Goal: Contribute content: Add original content to the website for others to see

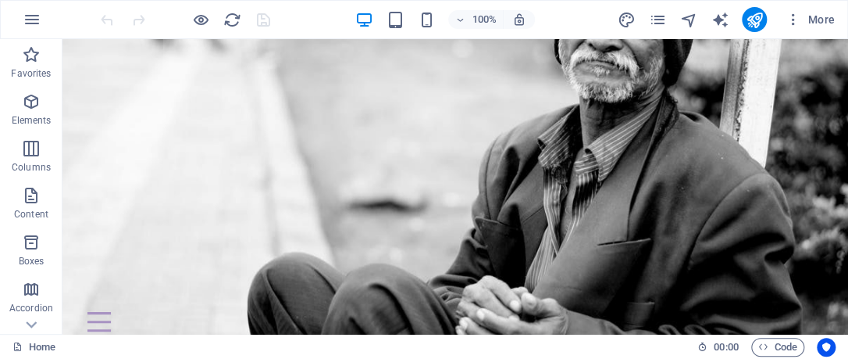
scroll to position [154, 0]
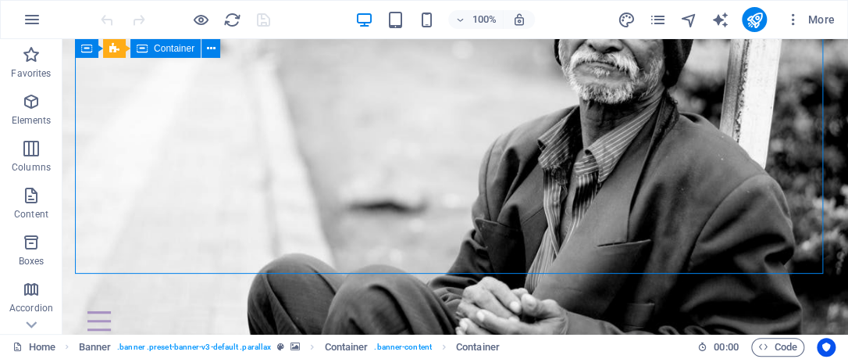
click at [142, 44] on icon at bounding box center [142, 48] width 11 height 19
click at [86, 48] on div "Container" at bounding box center [73, 48] width 23 height 19
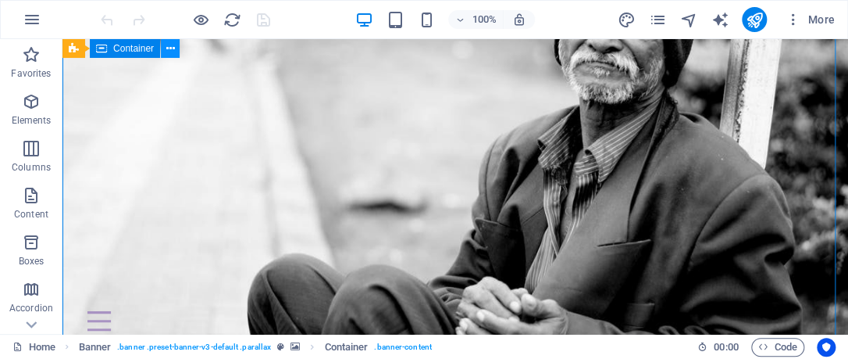
click at [173, 50] on icon at bounding box center [170, 49] width 9 height 16
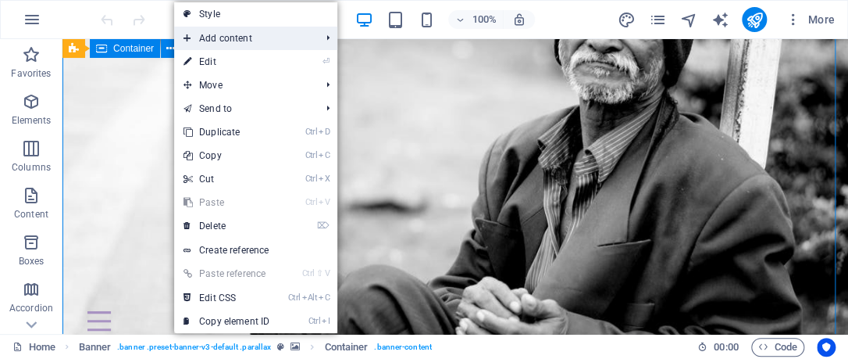
click at [328, 37] on li "Add content Ctrl 1 Headline Ctrl 2 Text Ctrl 3 Image Ctrl 4 Container Ctrl 5 Sp…" at bounding box center [255, 38] width 163 height 23
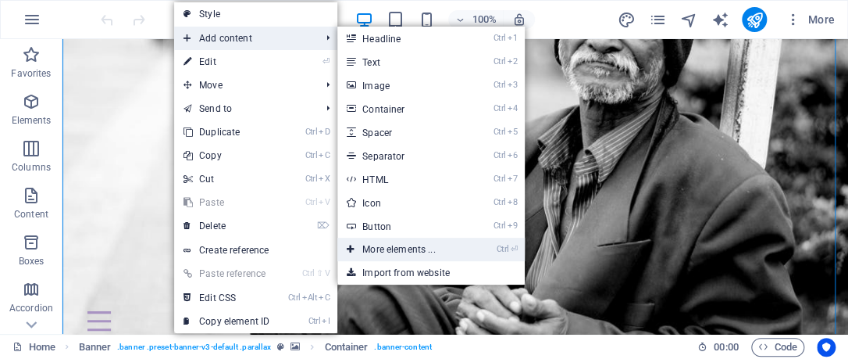
click at [413, 250] on link "Ctrl ⏎ More elements ..." at bounding box center [401, 248] width 129 height 23
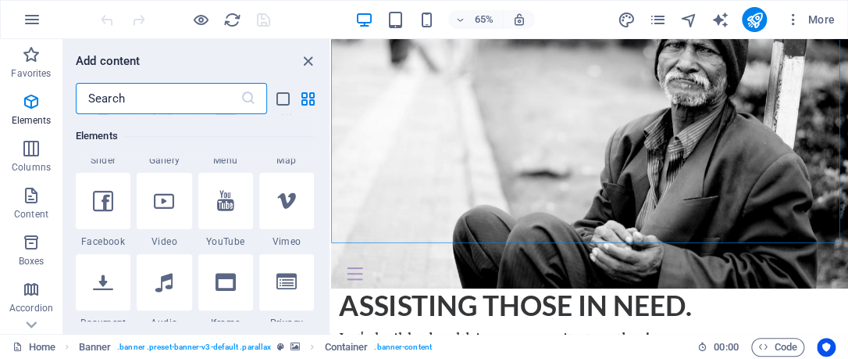
scroll to position [479, 0]
click at [167, 202] on icon at bounding box center [164, 199] width 20 height 20
select select "%"
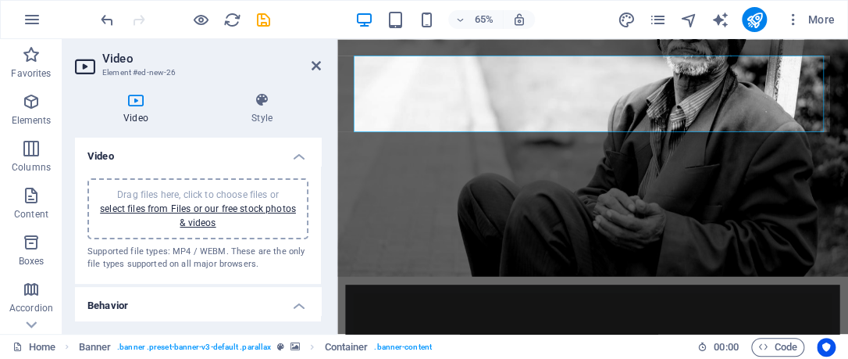
scroll to position [0, 0]
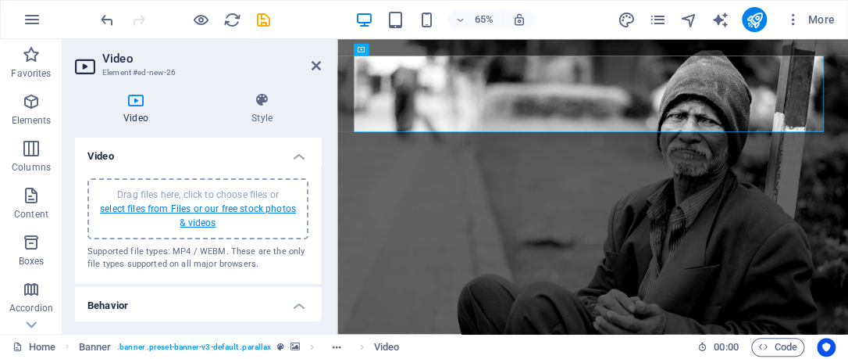
click at [196, 223] on link "select files from Files or our free stock photos & videos" at bounding box center [198, 215] width 196 height 25
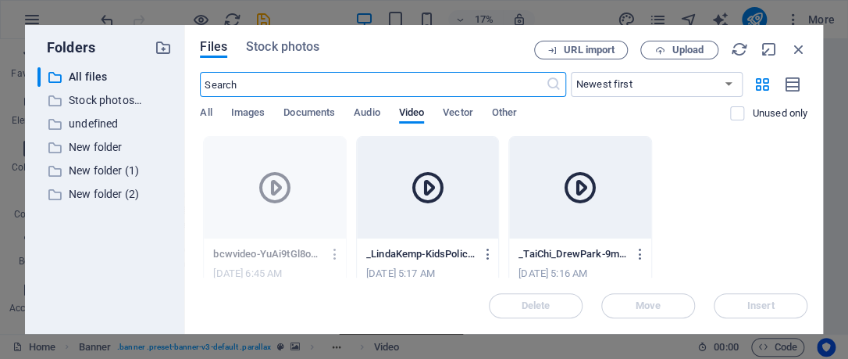
click at [275, 189] on icon at bounding box center [274, 187] width 37 height 37
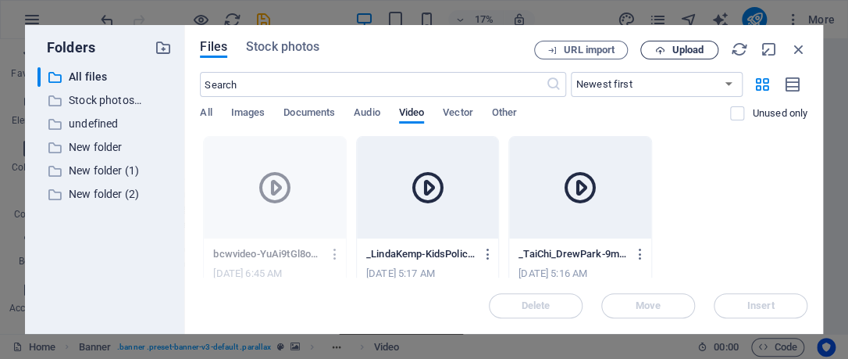
click at [675, 53] on span "Upload" at bounding box center [688, 49] width 32 height 9
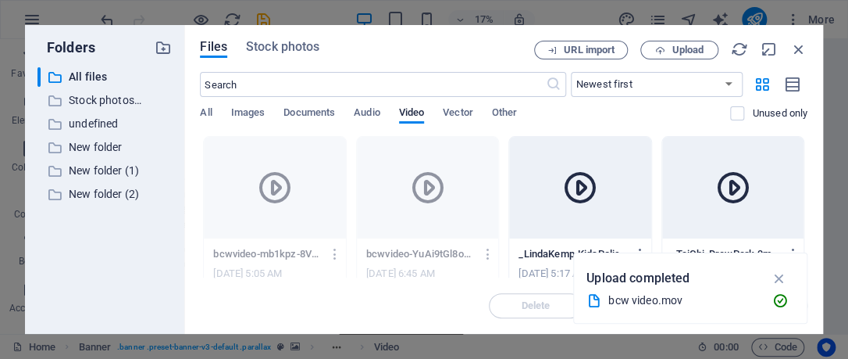
click at [278, 192] on icon at bounding box center [274, 187] width 37 height 37
click at [785, 281] on icon "button" at bounding box center [779, 277] width 18 height 17
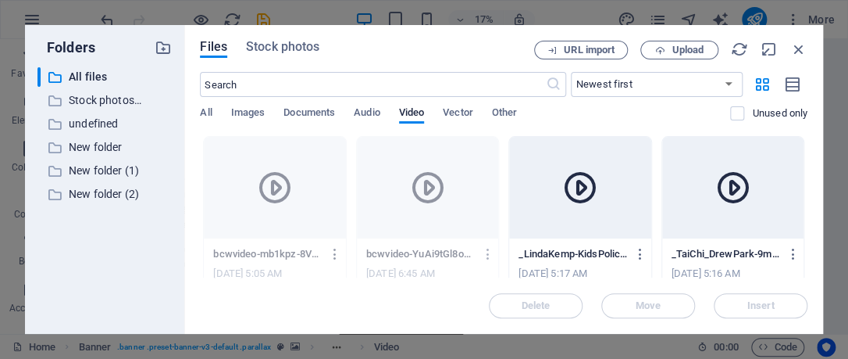
click at [341, 257] on icon "button" at bounding box center [335, 254] width 15 height 14
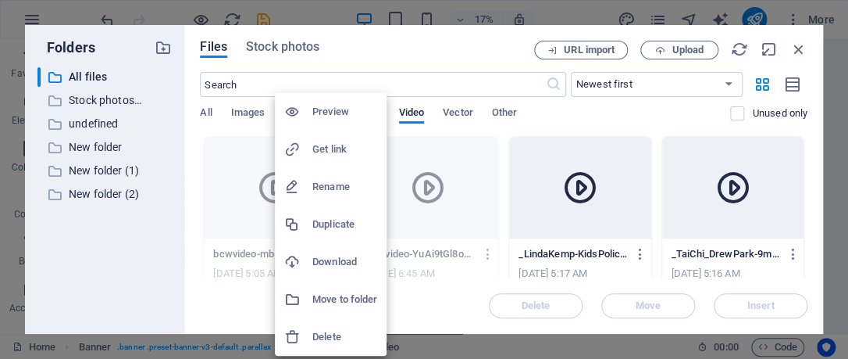
click at [270, 189] on div at bounding box center [424, 179] width 848 height 359
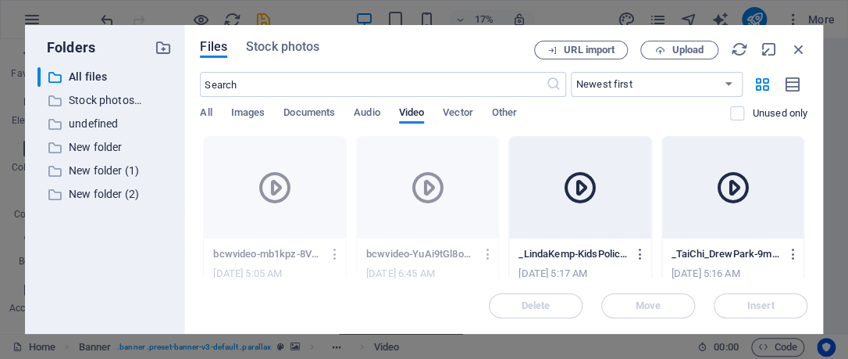
click at [283, 187] on icon at bounding box center [274, 187] width 37 height 37
click at [286, 180] on icon at bounding box center [274, 187] width 37 height 37
click at [323, 221] on div at bounding box center [274, 188] width 141 height 102
click at [290, 197] on icon at bounding box center [274, 187] width 37 height 37
click at [584, 191] on icon at bounding box center [580, 187] width 37 height 37
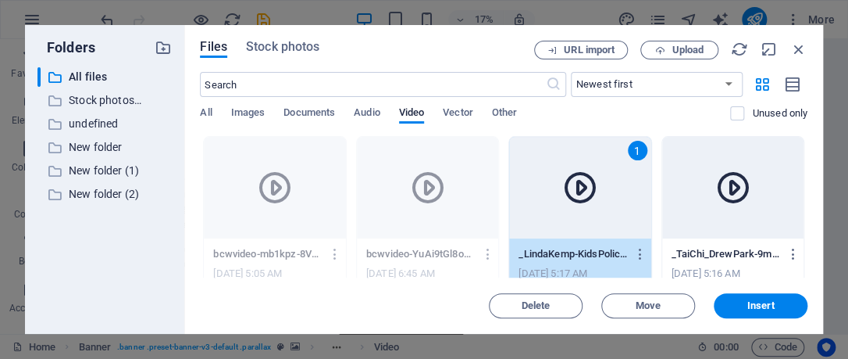
click at [631, 152] on div "1" at bounding box center [638, 151] width 20 height 20
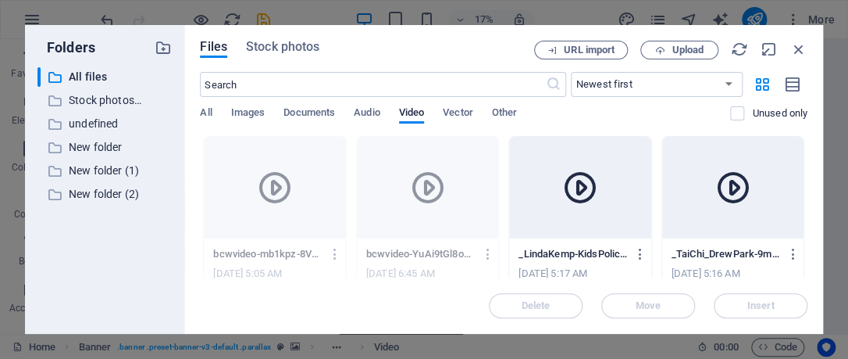
click at [287, 198] on icon at bounding box center [274, 187] width 37 height 37
click at [307, 234] on div at bounding box center [274, 188] width 141 height 102
click at [437, 198] on icon at bounding box center [427, 187] width 37 height 37
click at [692, 53] on span "Upload" at bounding box center [688, 49] width 32 height 9
click at [803, 54] on icon "button" at bounding box center [799, 49] width 17 height 17
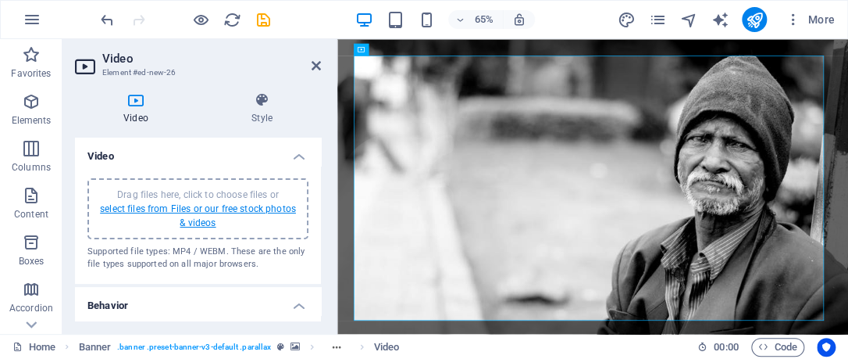
click at [209, 209] on link "select files from Files or our free stock photos & videos" at bounding box center [198, 215] width 196 height 25
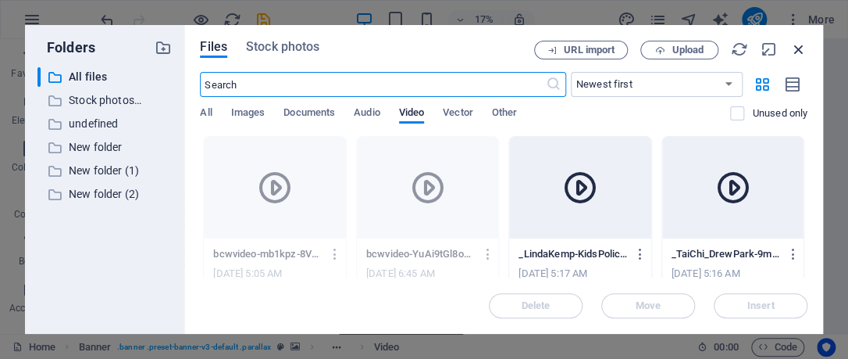
click at [800, 50] on icon "button" at bounding box center [799, 49] width 17 height 17
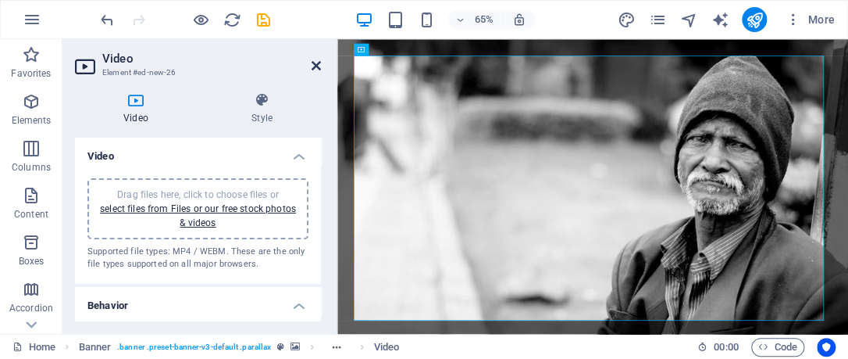
click at [320, 64] on icon at bounding box center [316, 65] width 9 height 12
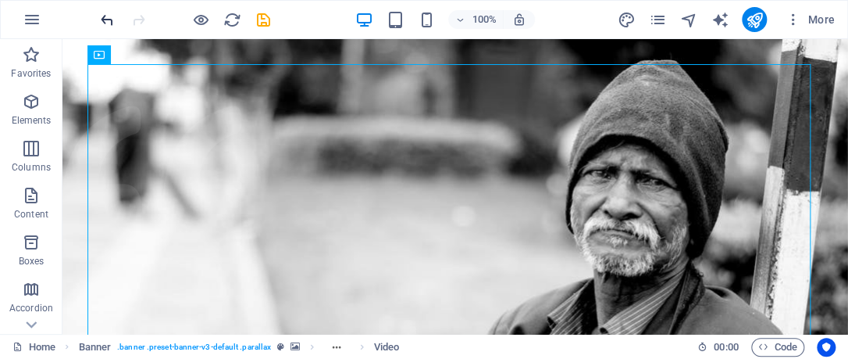
click at [113, 19] on icon "undo" at bounding box center [107, 20] width 18 height 18
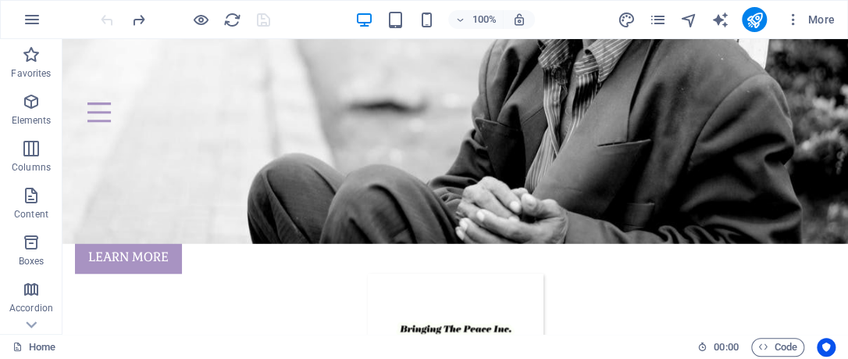
scroll to position [359, 0]
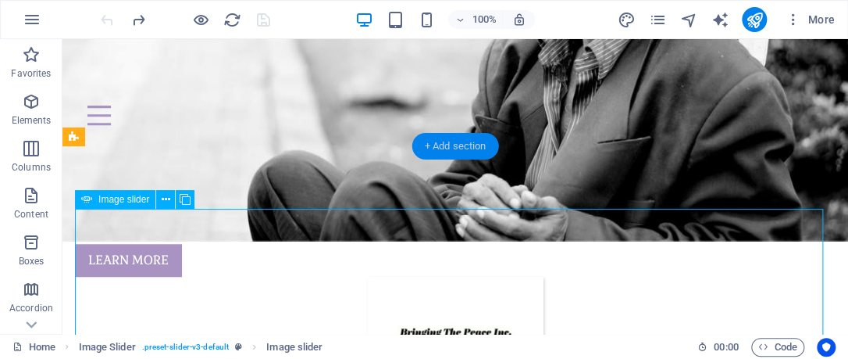
click at [450, 144] on div "+ Add section" at bounding box center [455, 146] width 87 height 27
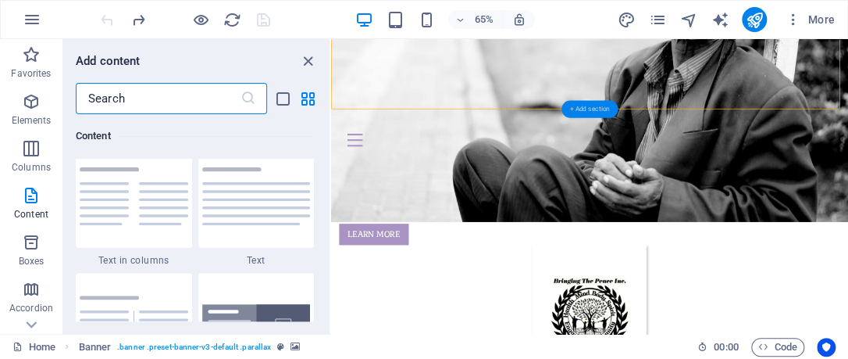
scroll to position [2746, 0]
click at [184, 97] on input "text" at bounding box center [158, 98] width 165 height 31
type input "vi"
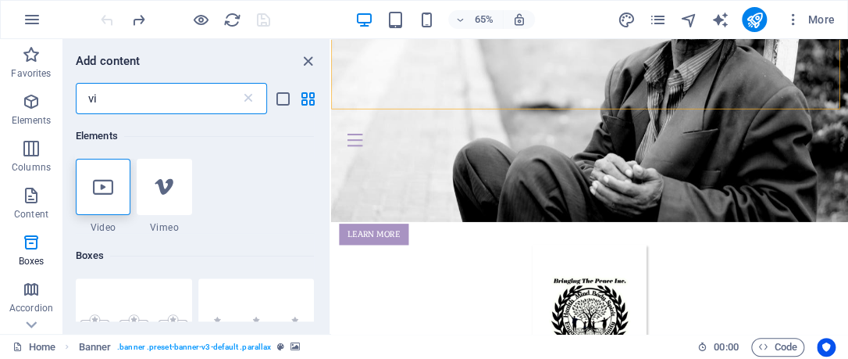
scroll to position [0, 0]
click at [100, 187] on icon at bounding box center [103, 187] width 20 height 20
select select "%"
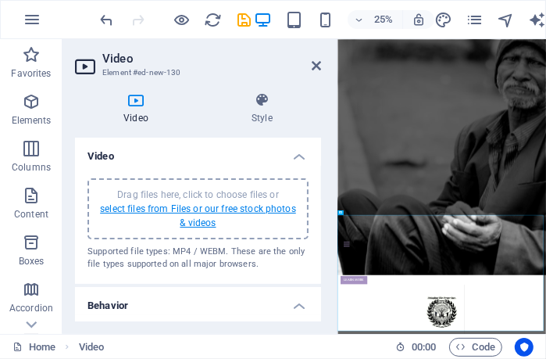
click at [200, 222] on link "select files from Files or our free stock photos & videos" at bounding box center [198, 215] width 196 height 25
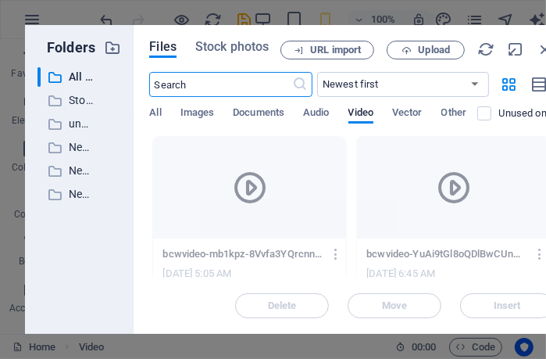
click at [248, 194] on icon at bounding box center [249, 187] width 37 height 37
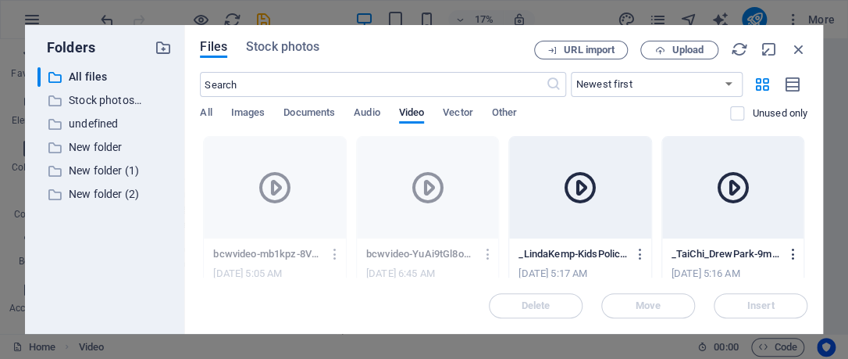
click at [792, 257] on icon "button" at bounding box center [793, 254] width 15 height 14
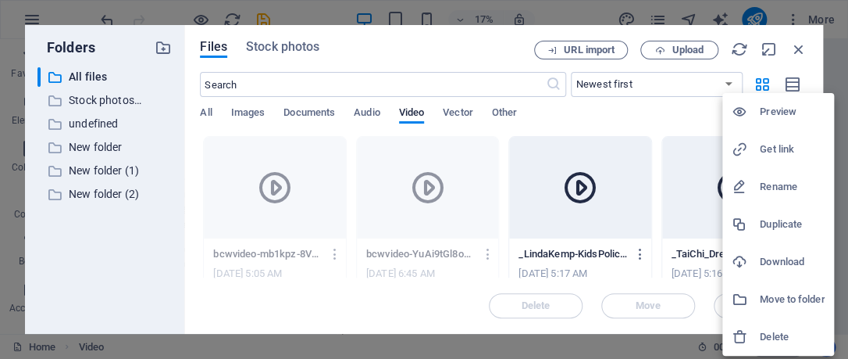
click at [335, 250] on div at bounding box center [424, 179] width 848 height 359
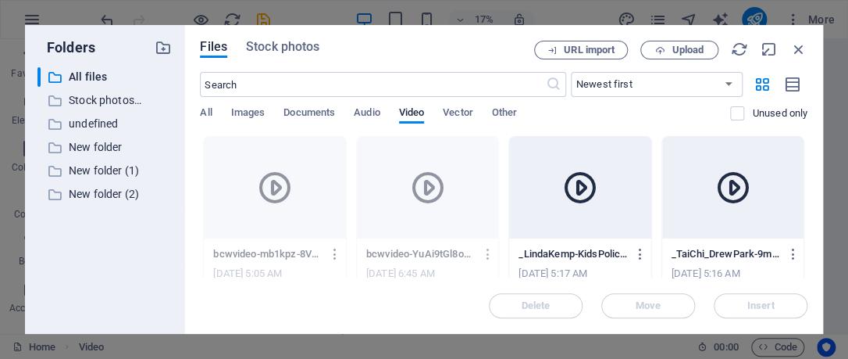
click at [335, 250] on icon "button" at bounding box center [335, 254] width 15 height 14
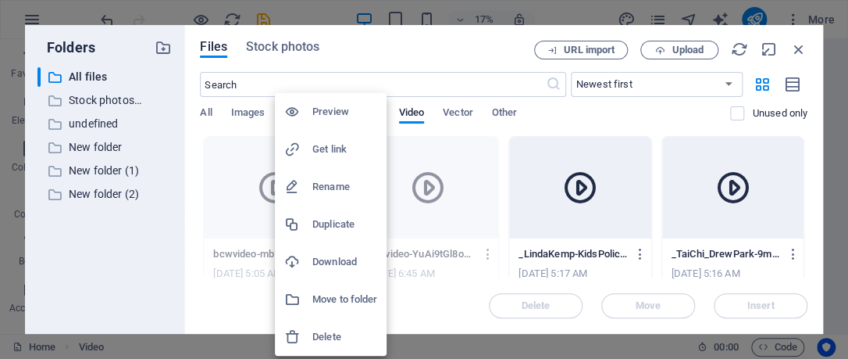
click at [355, 310] on li "Move to folder" at bounding box center [331, 298] width 112 height 37
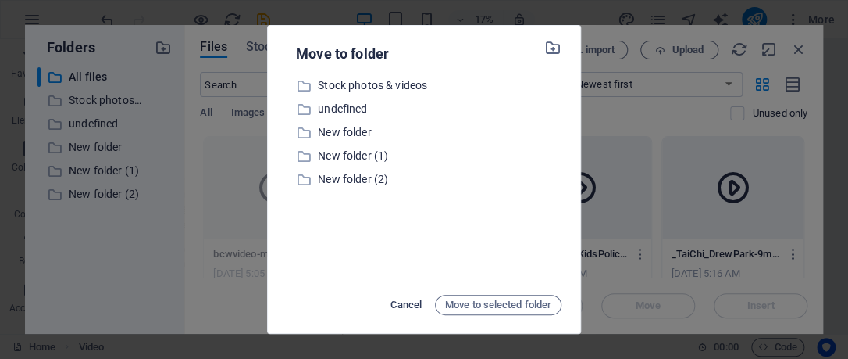
click at [410, 294] on button "Cancel" at bounding box center [406, 304] width 39 height 25
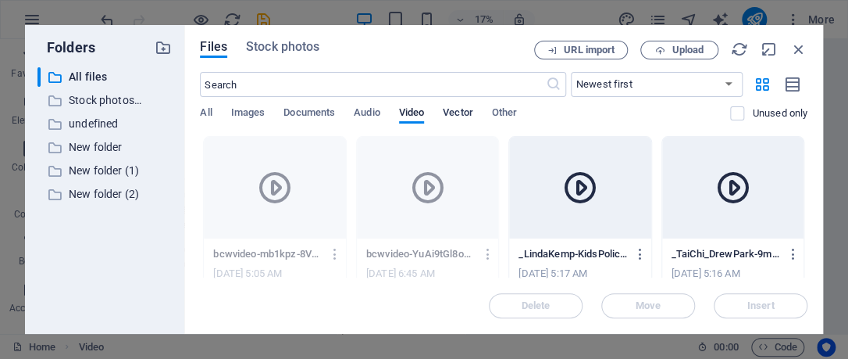
click at [461, 116] on span "Vector" at bounding box center [458, 114] width 30 height 22
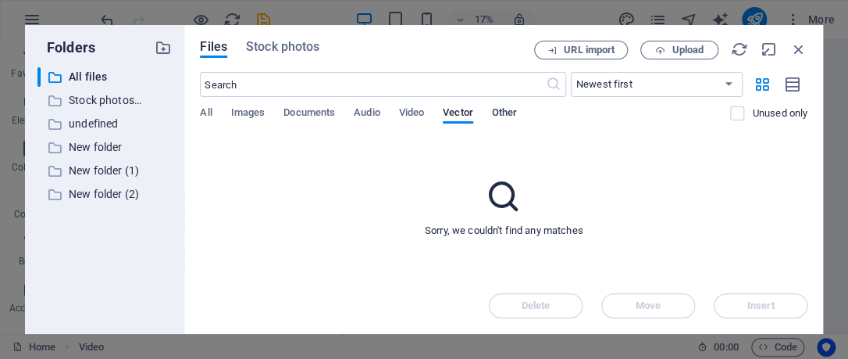
click at [502, 111] on span "Other" at bounding box center [504, 114] width 25 height 22
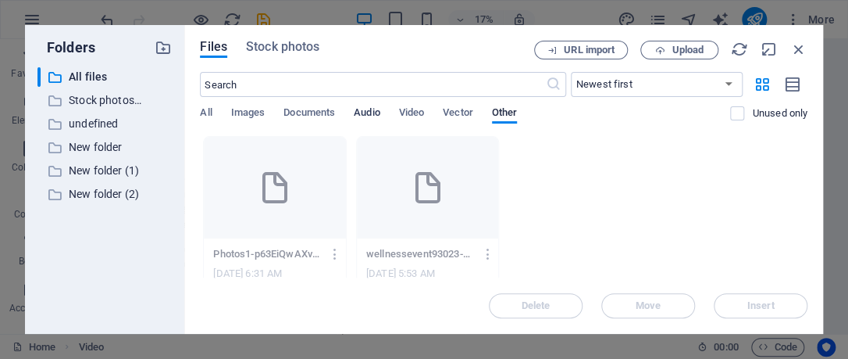
click at [372, 107] on span "Audio" at bounding box center [367, 114] width 26 height 22
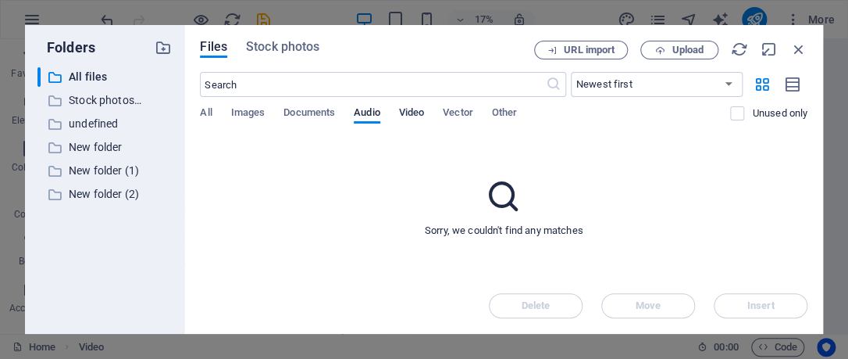
click at [424, 109] on span "Video" at bounding box center [411, 114] width 25 height 22
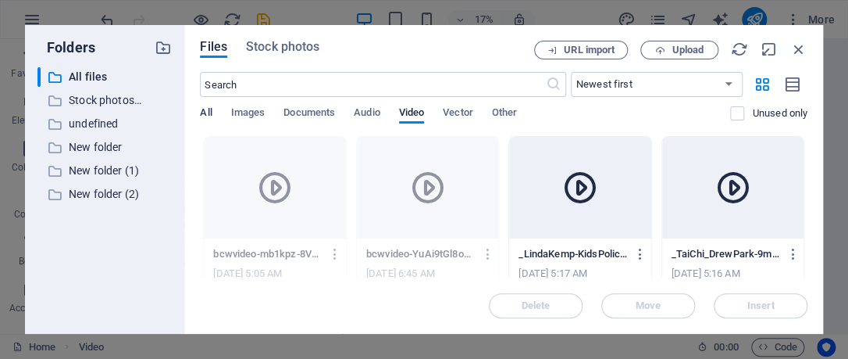
click at [210, 109] on span "All" at bounding box center [206, 114] width 12 height 22
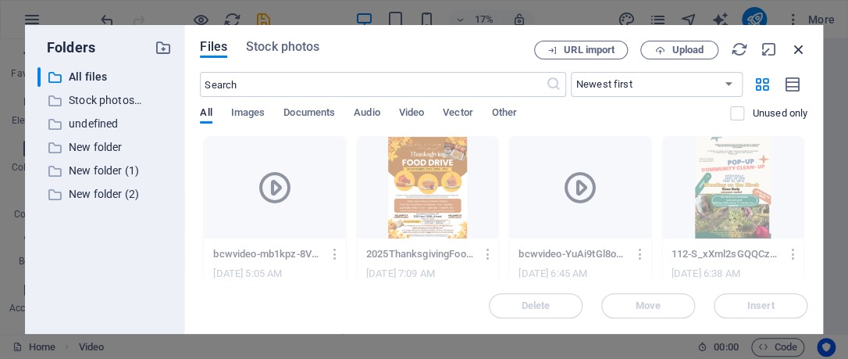
click at [804, 52] on icon "button" at bounding box center [799, 49] width 17 height 17
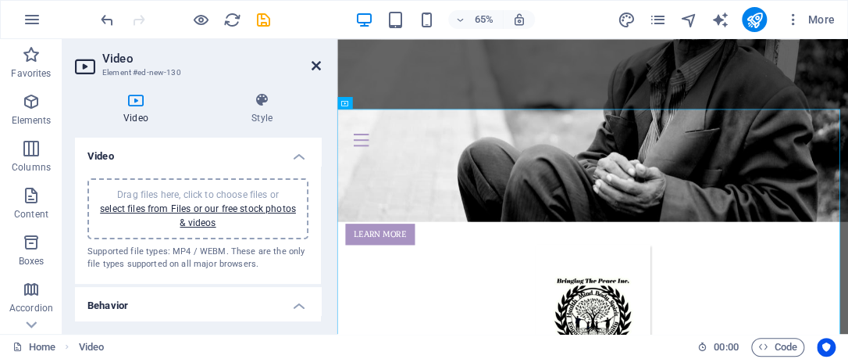
click at [314, 66] on icon at bounding box center [316, 65] width 9 height 12
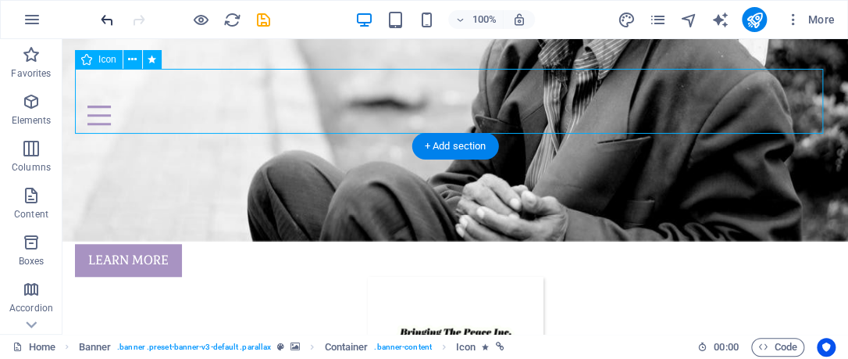
click at [109, 16] on icon "undo" at bounding box center [107, 20] width 18 height 18
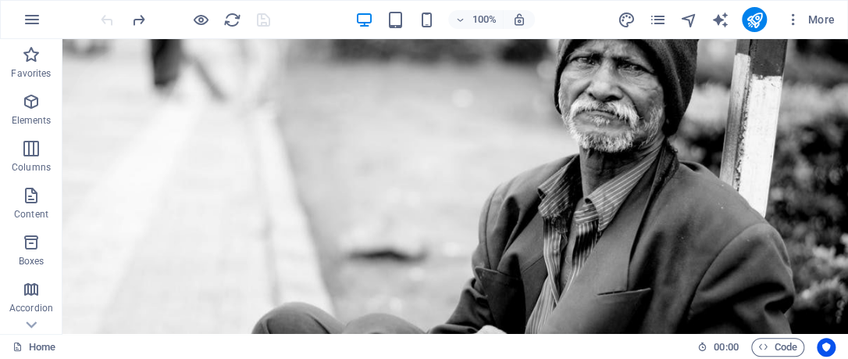
scroll to position [69, 0]
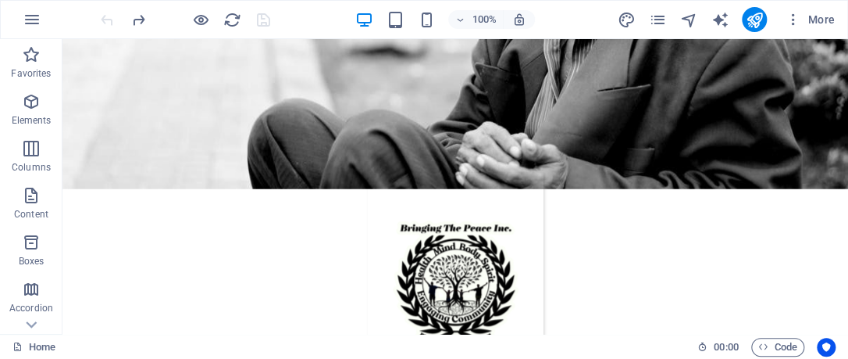
scroll to position [459, 0]
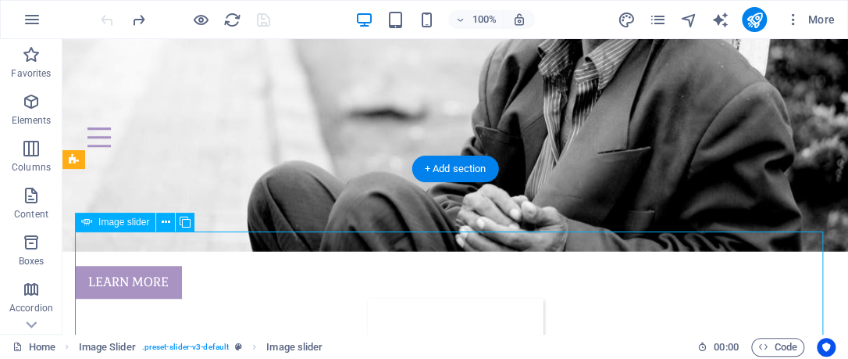
scroll to position [336, 0]
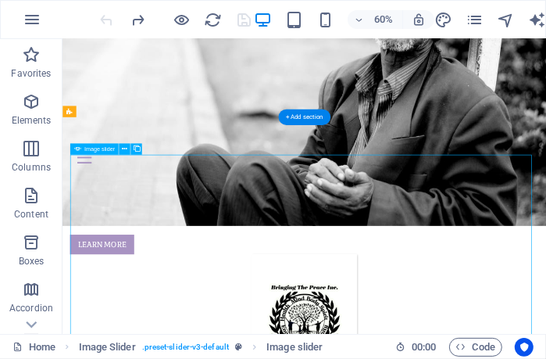
click at [309, 119] on div "+ Add section" at bounding box center [304, 117] width 52 height 16
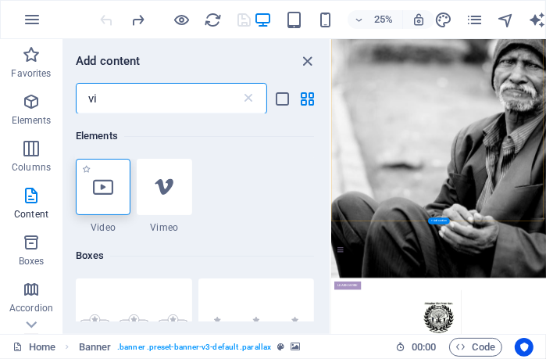
click at [98, 198] on div at bounding box center [103, 187] width 55 height 56
select select "%"
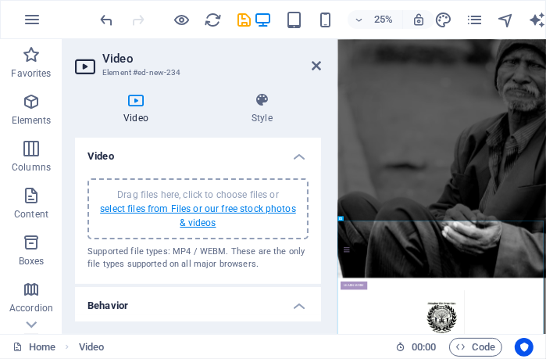
click at [213, 219] on link "select files from Files or our free stock photos & videos" at bounding box center [198, 215] width 196 height 25
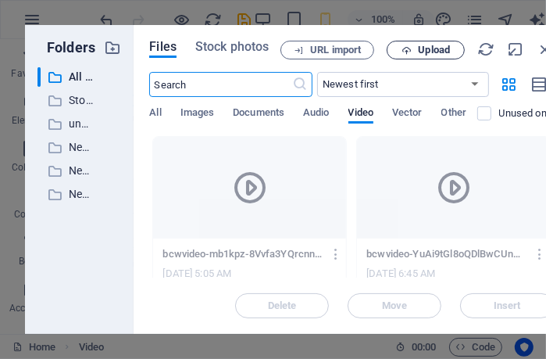
click at [444, 52] on span "Upload" at bounding box center [434, 49] width 32 height 9
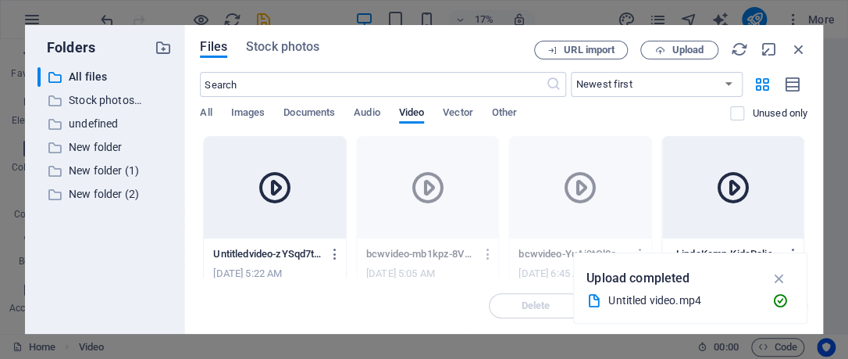
click at [271, 184] on icon at bounding box center [274, 187] width 37 height 37
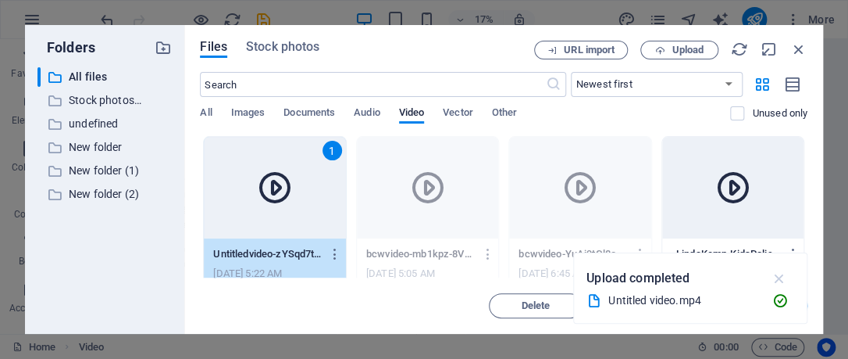
click at [784, 284] on icon "button" at bounding box center [779, 277] width 18 height 17
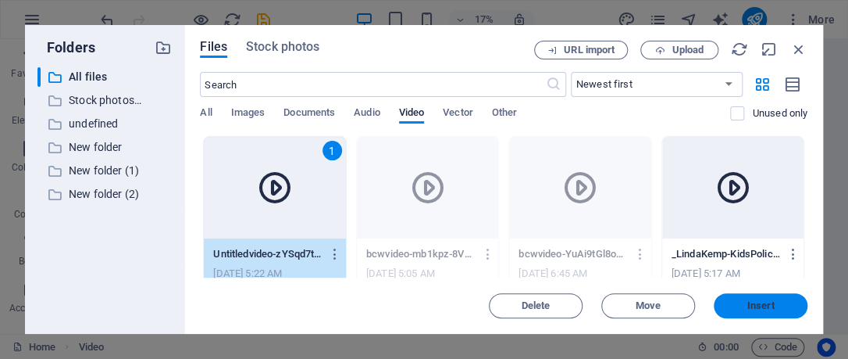
click at [766, 306] on span "Insert" at bounding box center [761, 305] width 27 height 9
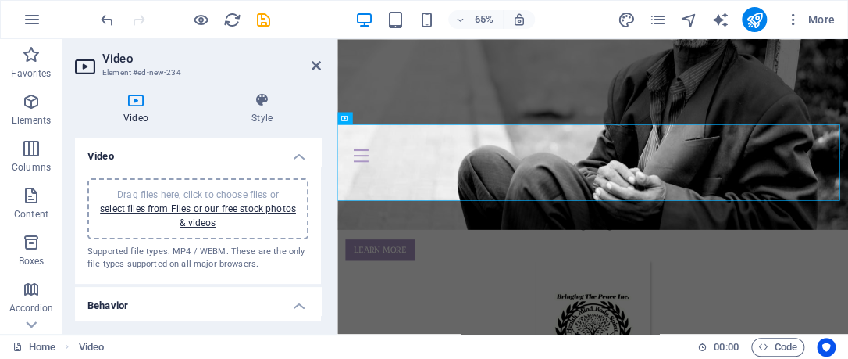
click at [319, 64] on icon at bounding box center [316, 65] width 9 height 12
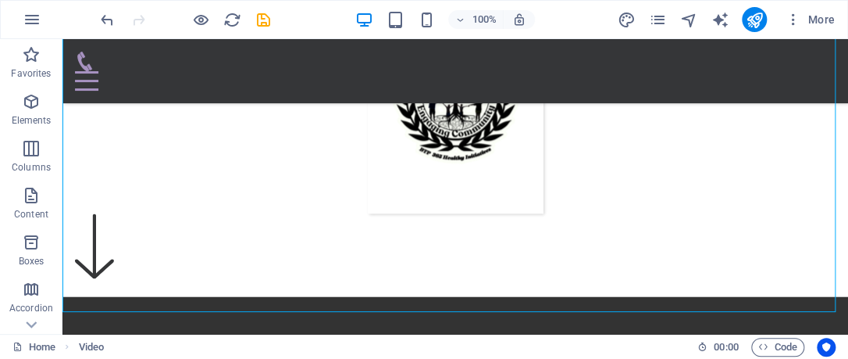
scroll to position [626, 0]
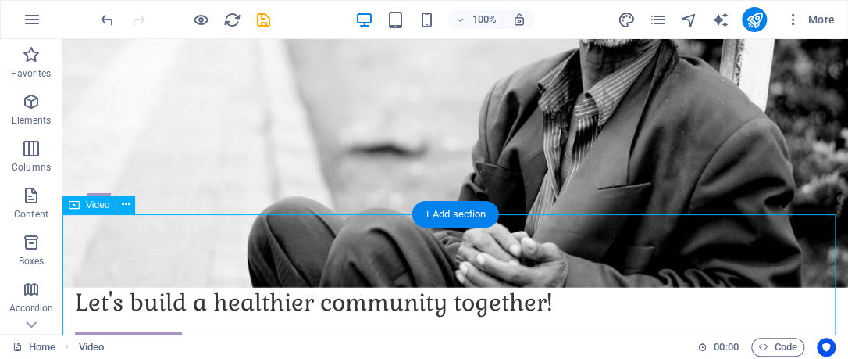
scroll to position [266, 0]
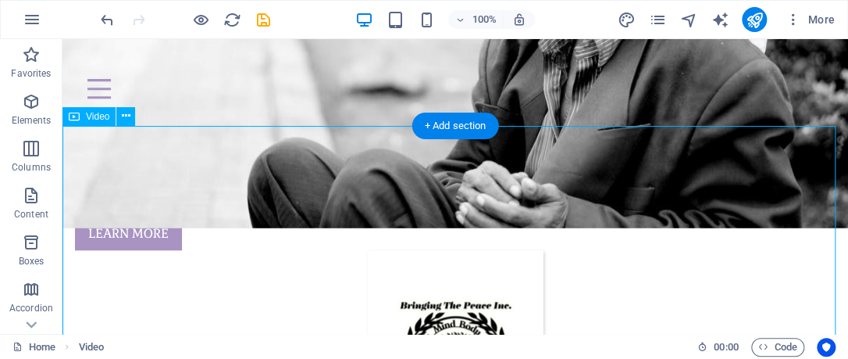
scroll to position [387, 0]
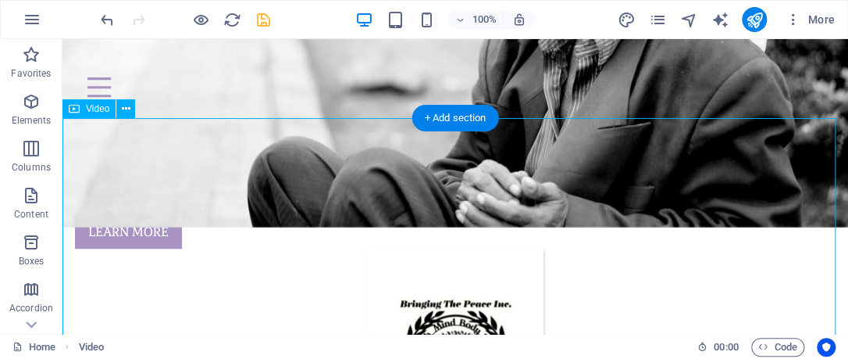
click at [267, 23] on icon "save" at bounding box center [264, 20] width 18 height 18
checkbox input "false"
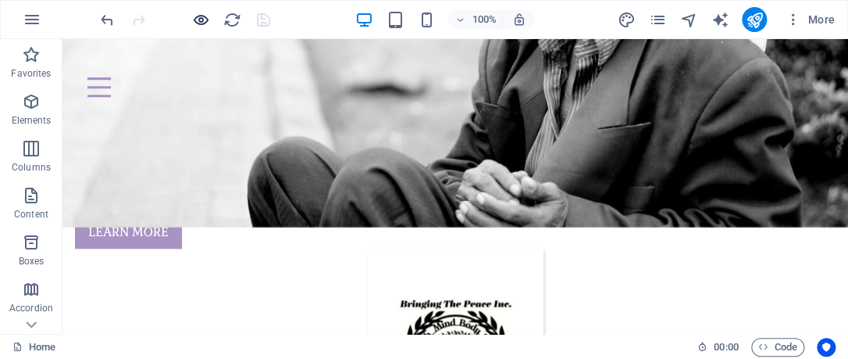
click at [202, 25] on icon "button" at bounding box center [201, 20] width 18 height 18
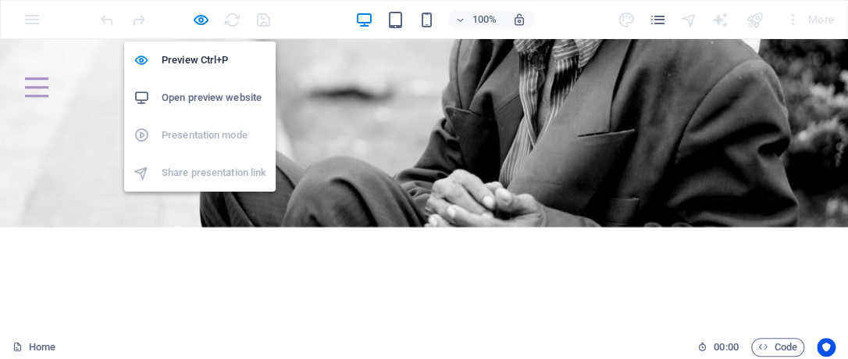
click at [236, 91] on h6 "Open preview website" at bounding box center [214, 97] width 105 height 19
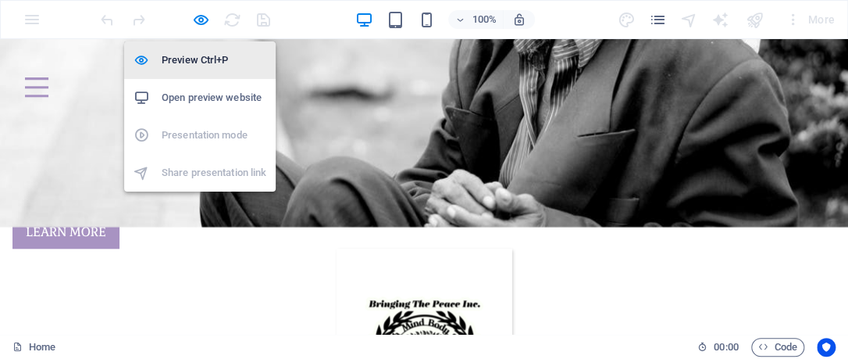
click at [214, 63] on h6 "Preview Ctrl+P" at bounding box center [214, 60] width 105 height 19
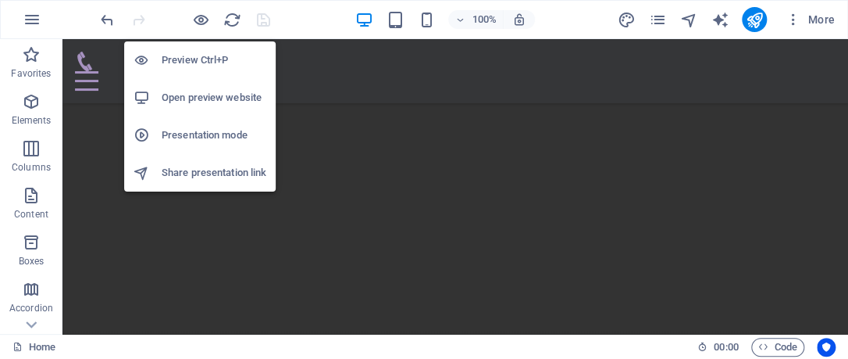
scroll to position [903, 0]
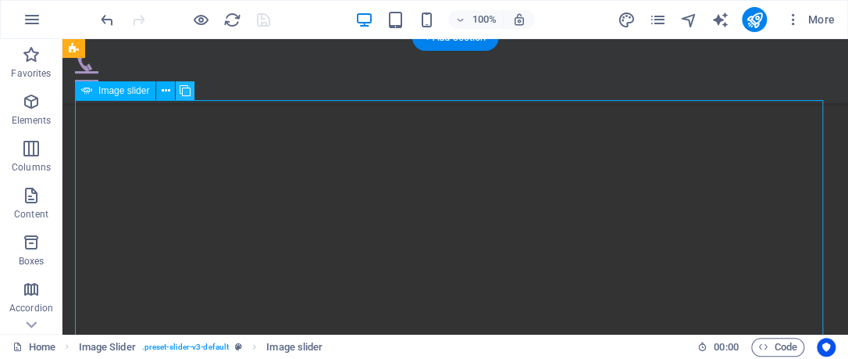
click at [190, 94] on icon at bounding box center [185, 91] width 11 height 16
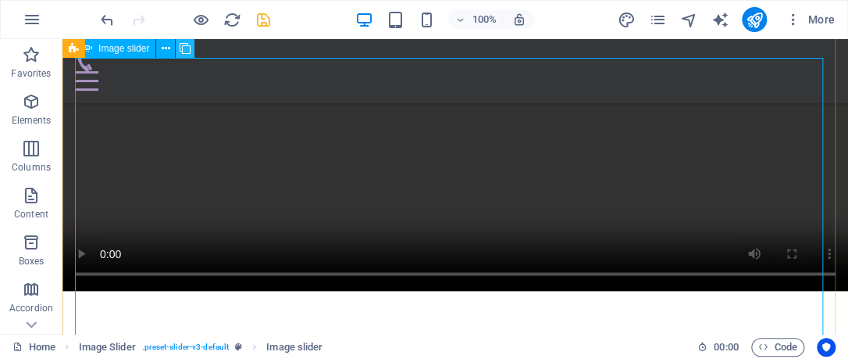
scroll to position [1285, 0]
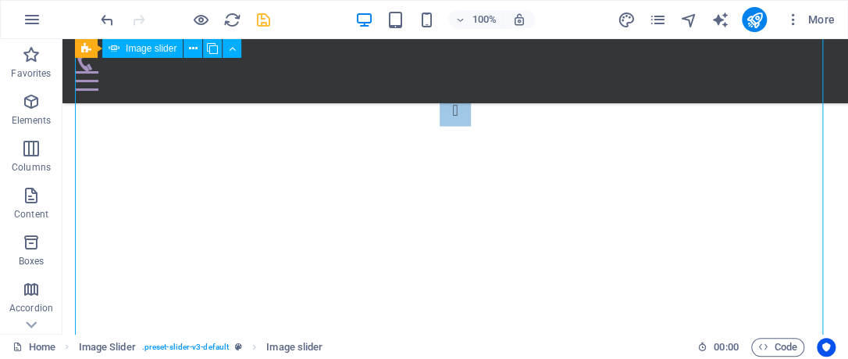
click at [148, 48] on span "Image slider" at bounding box center [151, 48] width 51 height 9
click at [190, 55] on icon at bounding box center [193, 49] width 9 height 16
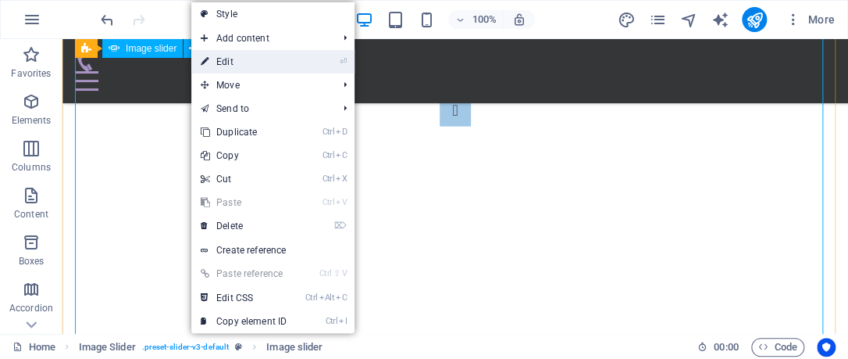
click at [323, 66] on li "⏎ Edit" at bounding box center [272, 61] width 163 height 23
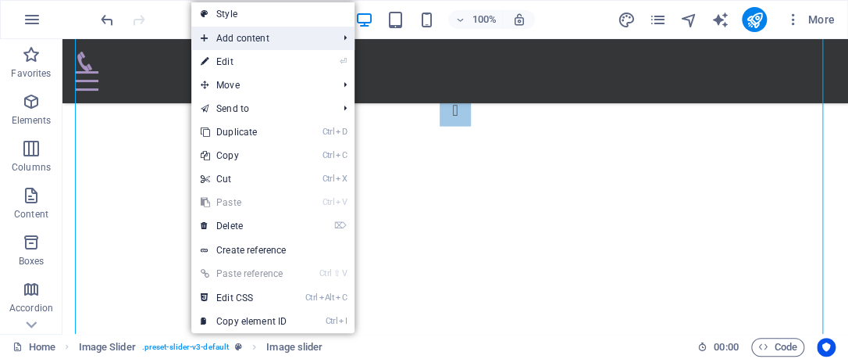
click at [306, 37] on span "Add content" at bounding box center [261, 38] width 140 height 23
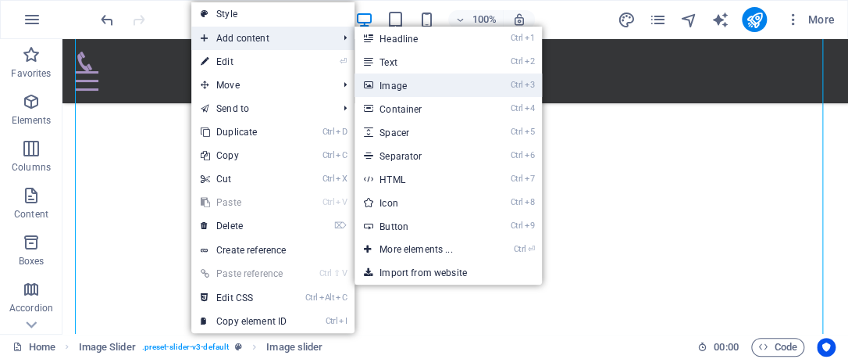
click at [401, 84] on link "Ctrl 3 Image" at bounding box center [419, 84] width 129 height 23
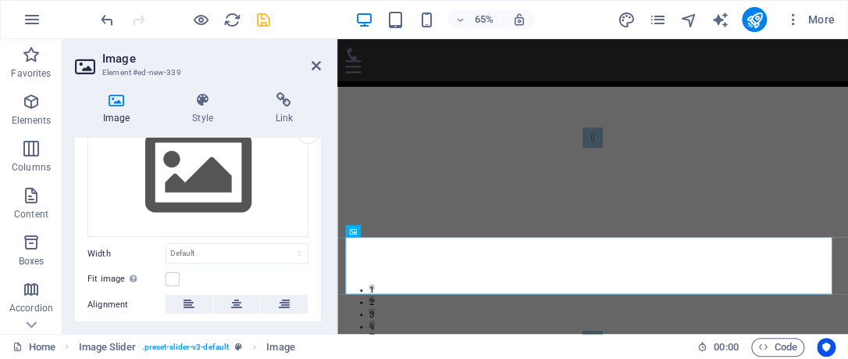
scroll to position [6, 0]
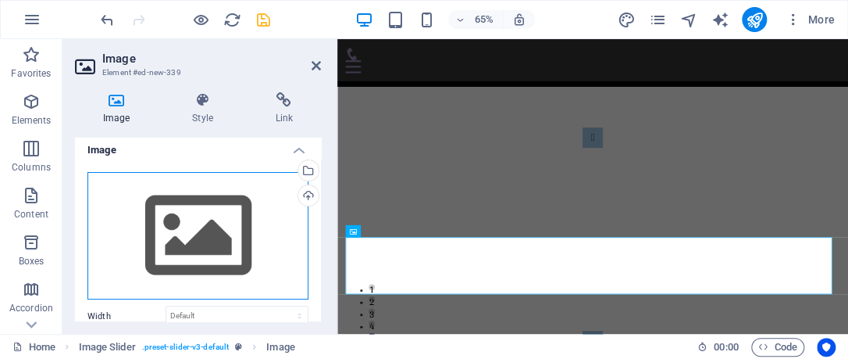
click at [197, 230] on div "Drag files here, click to choose files or select files from Files or our free s…" at bounding box center [197, 236] width 221 height 128
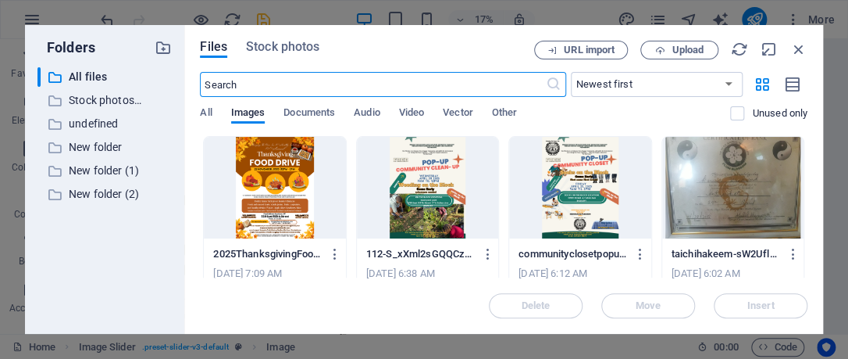
scroll to position [2387, 0]
click at [690, 48] on span "Upload" at bounding box center [688, 49] width 32 height 9
